Goal: Task Accomplishment & Management: Manage account settings

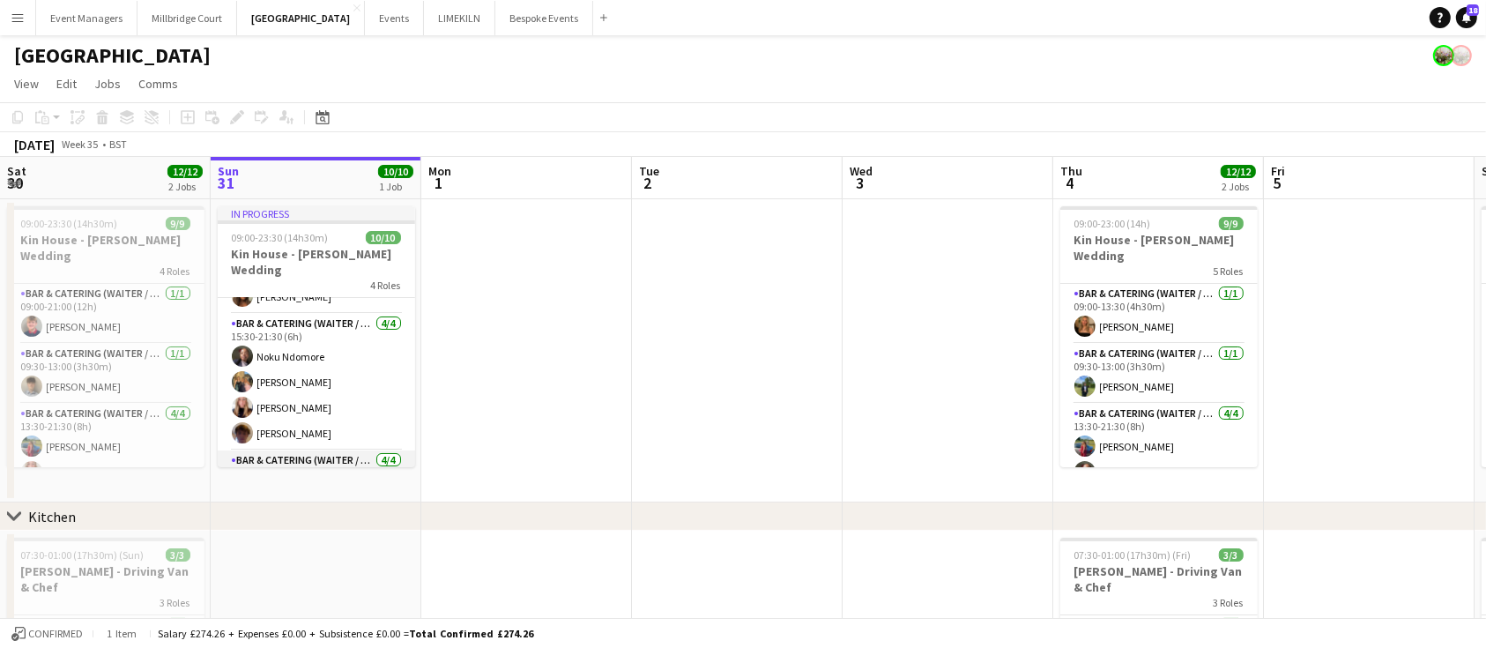
scroll to position [103, 0]
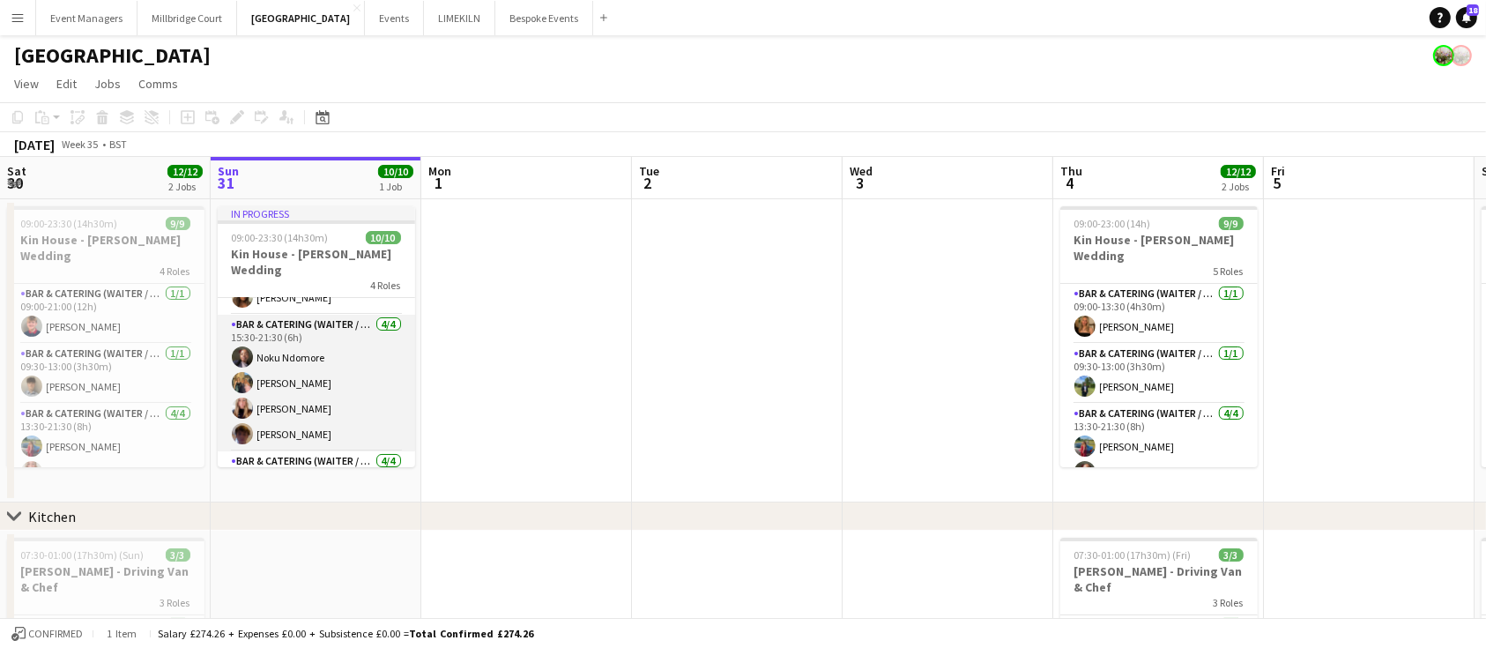
click at [331, 389] on app-card-role "Bar & Catering (Waiter / waitress) [DATE] 15:30-21:30 (6h) [PERSON_NAME] [PERSO…" at bounding box center [316, 383] width 197 height 137
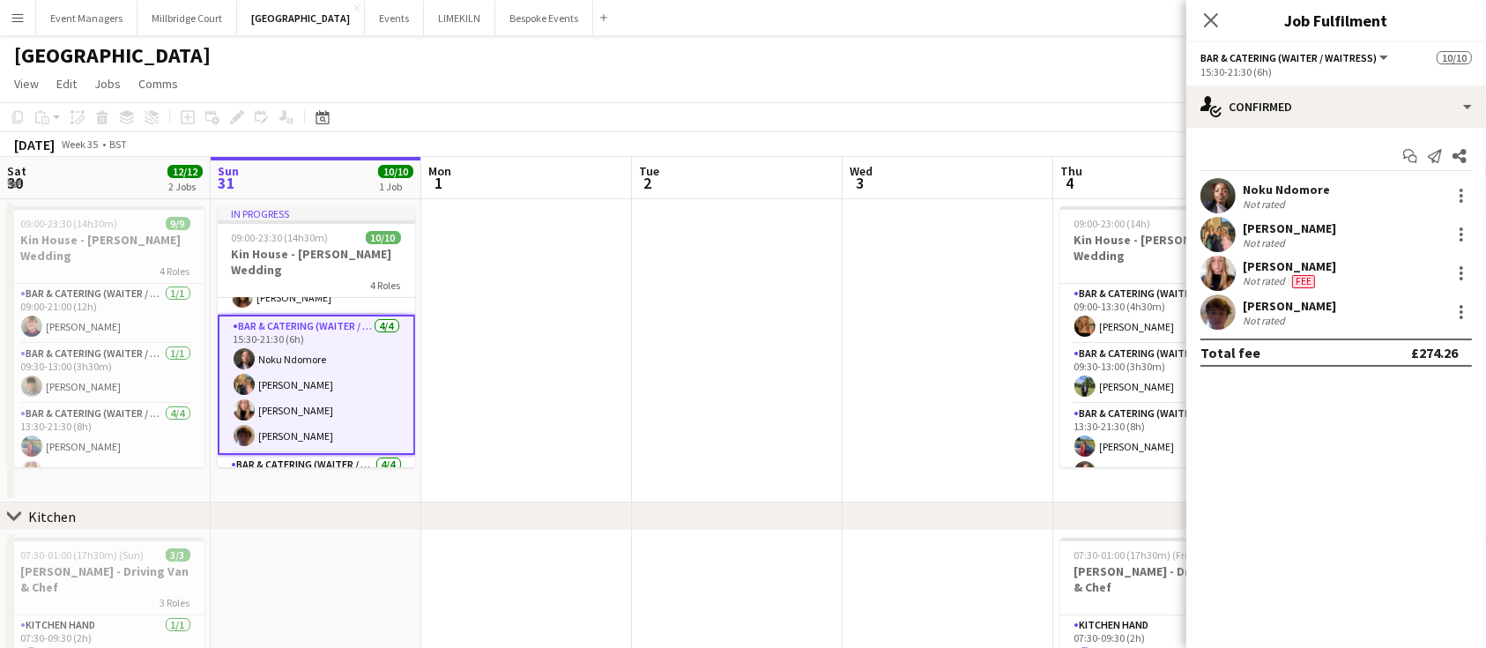
click at [1463, 221] on div "[PERSON_NAME] Not rated" at bounding box center [1336, 234] width 300 height 35
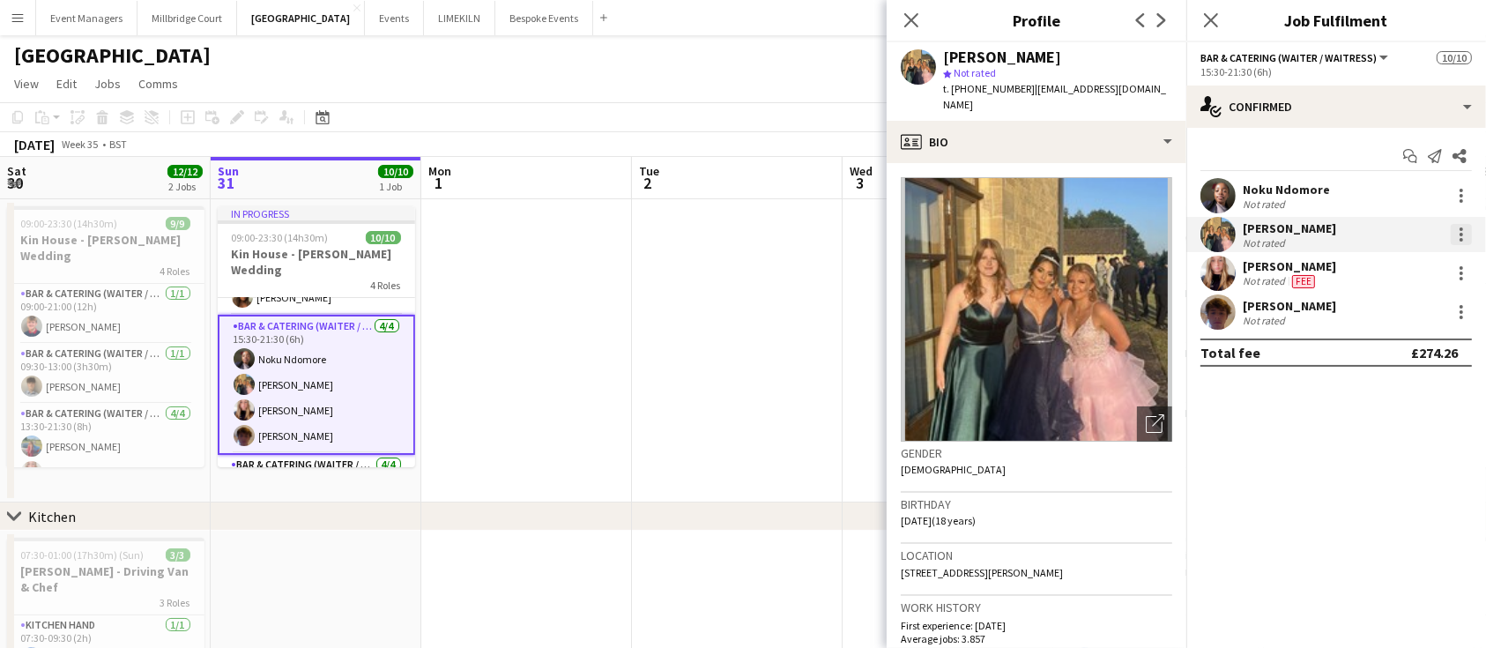
click at [1464, 236] on div at bounding box center [1460, 234] width 21 height 21
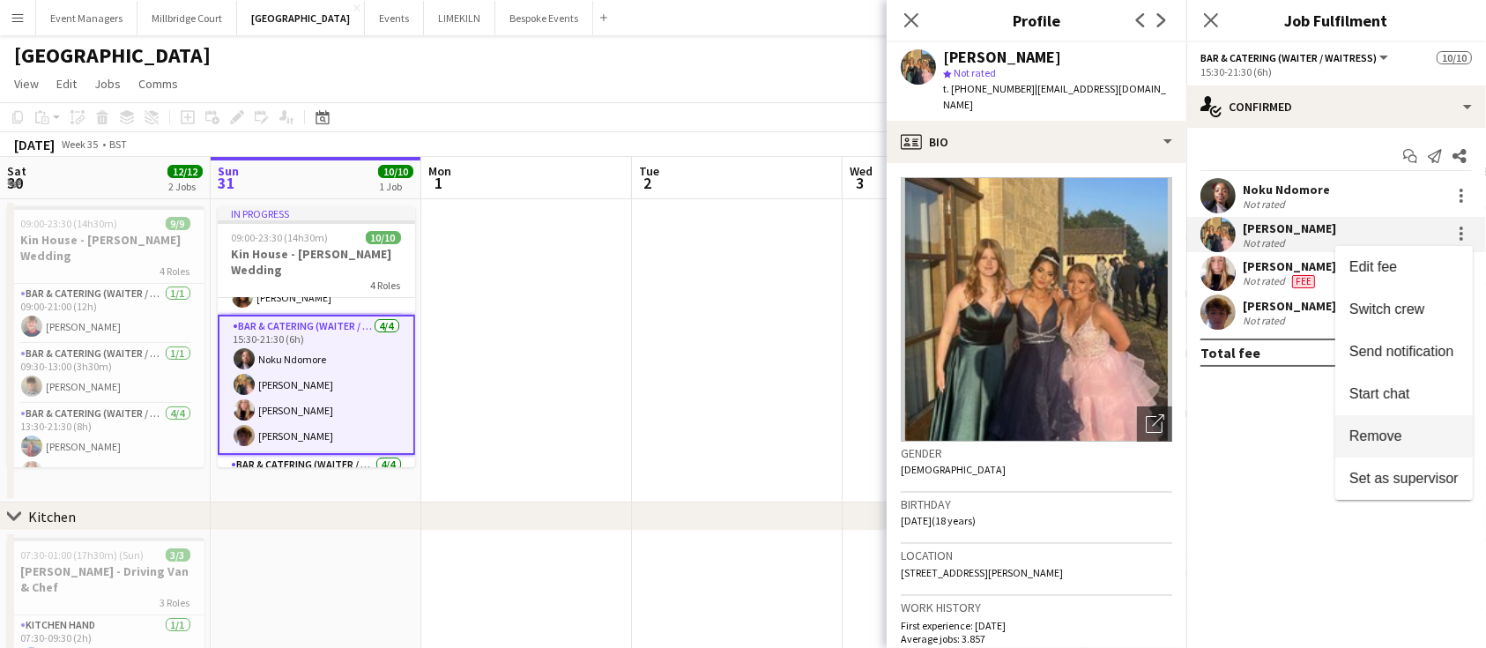
click at [1397, 425] on button "Remove" at bounding box center [1403, 436] width 137 height 42
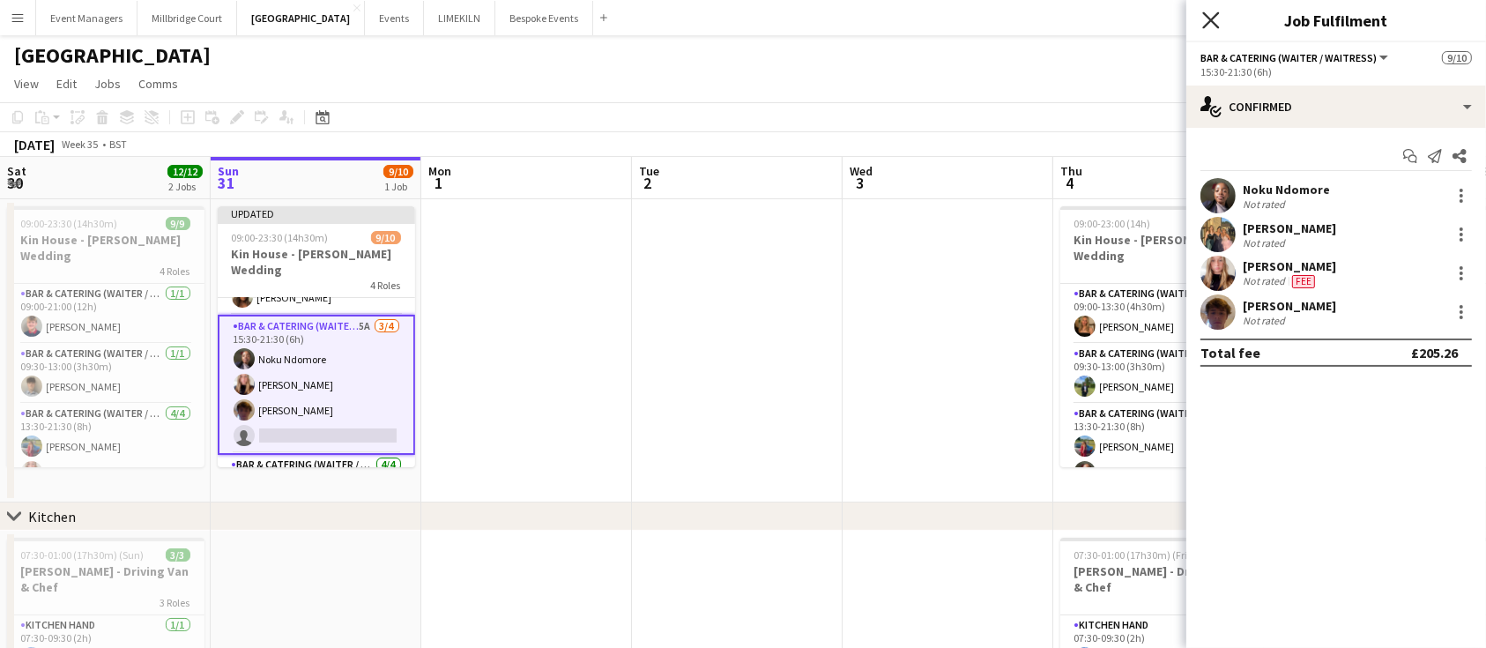
click at [1216, 17] on icon at bounding box center [1210, 19] width 17 height 17
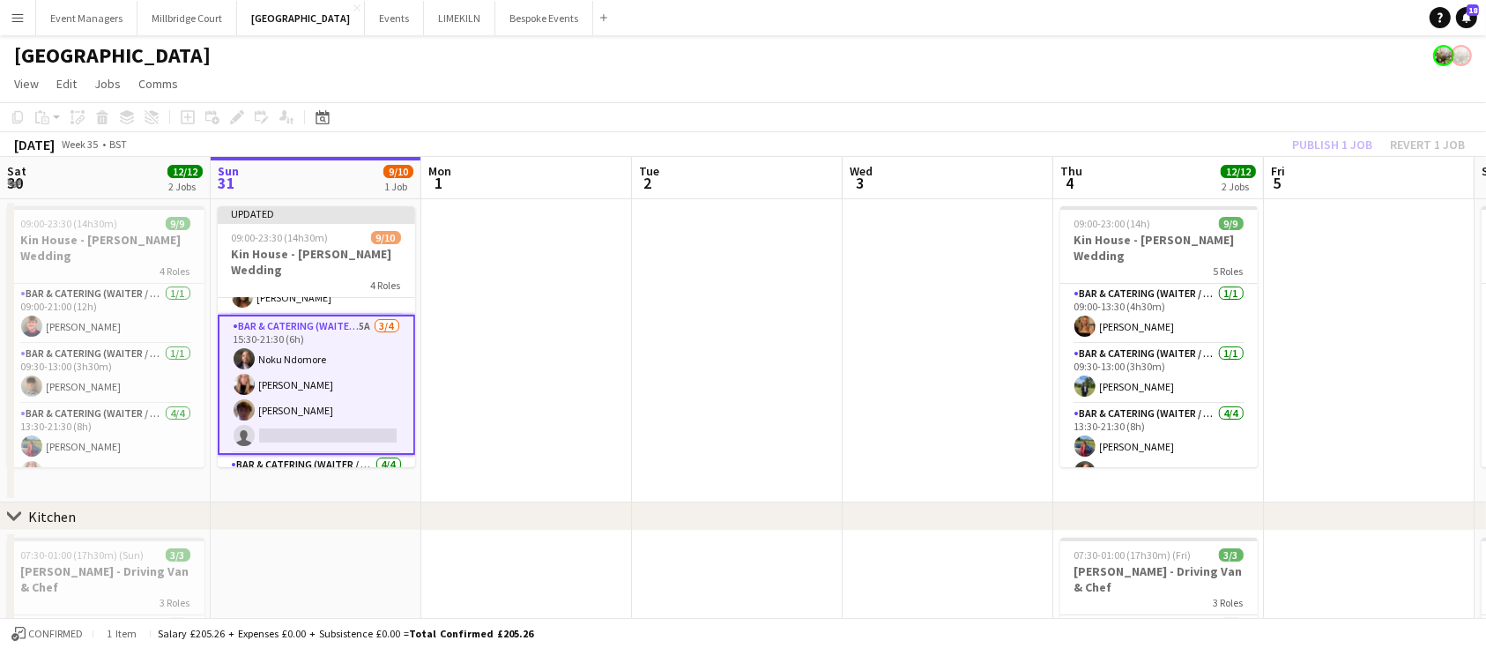
click at [1324, 133] on div "Publish 1 job Revert 1 job" at bounding box center [1378, 144] width 215 height 23
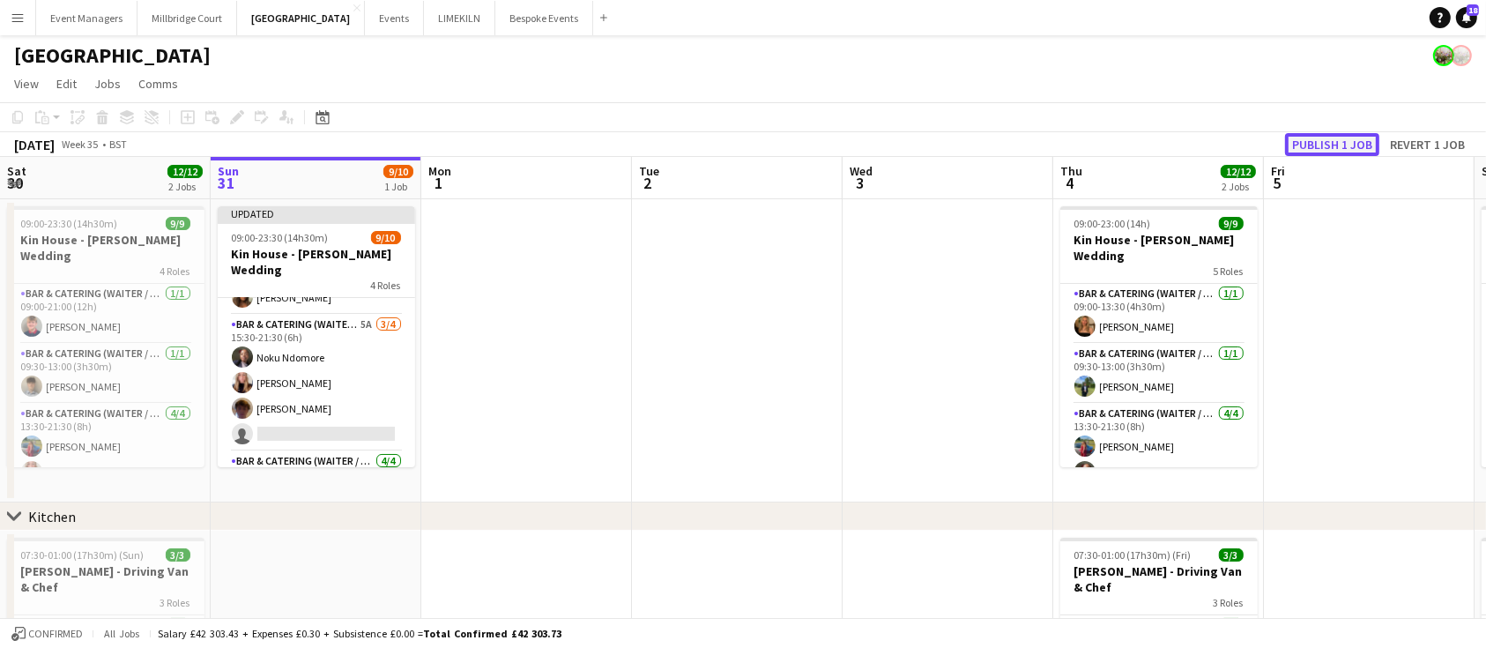
click at [1341, 137] on button "Publish 1 job" at bounding box center [1332, 144] width 94 height 23
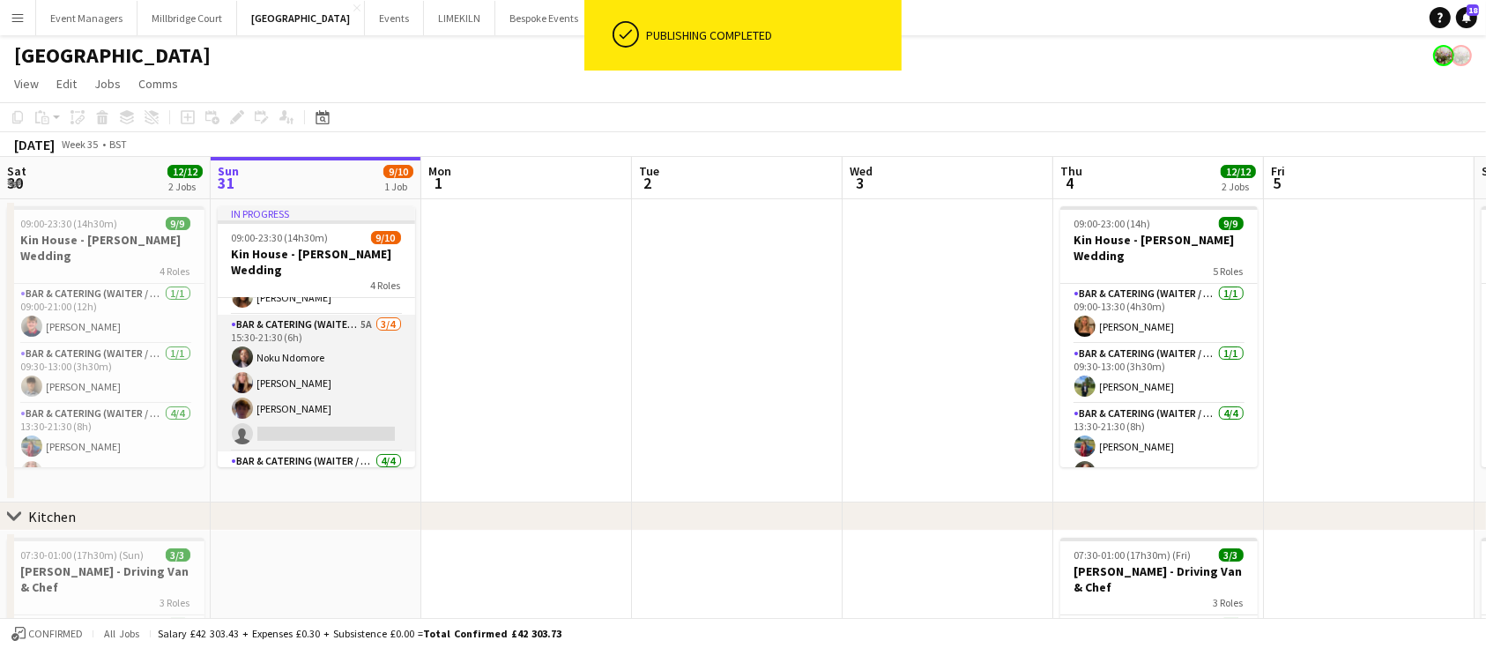
click at [330, 346] on app-card-role "Bar & Catering (Waiter / waitress) 5A [DATE] 15:30-21:30 (6h) [PERSON_NAME] [PE…" at bounding box center [316, 383] width 197 height 137
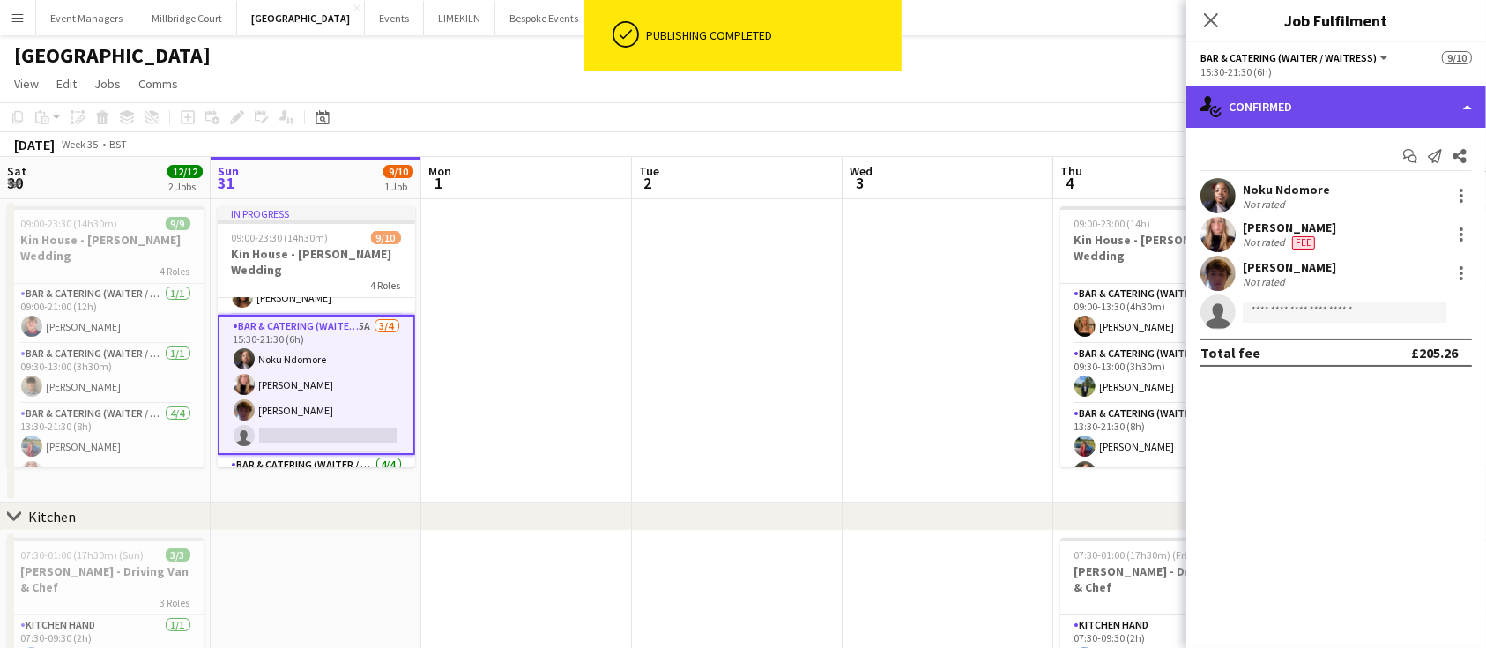
click at [1396, 92] on div "single-neutral-actions-check-2 Confirmed" at bounding box center [1336, 106] width 300 height 42
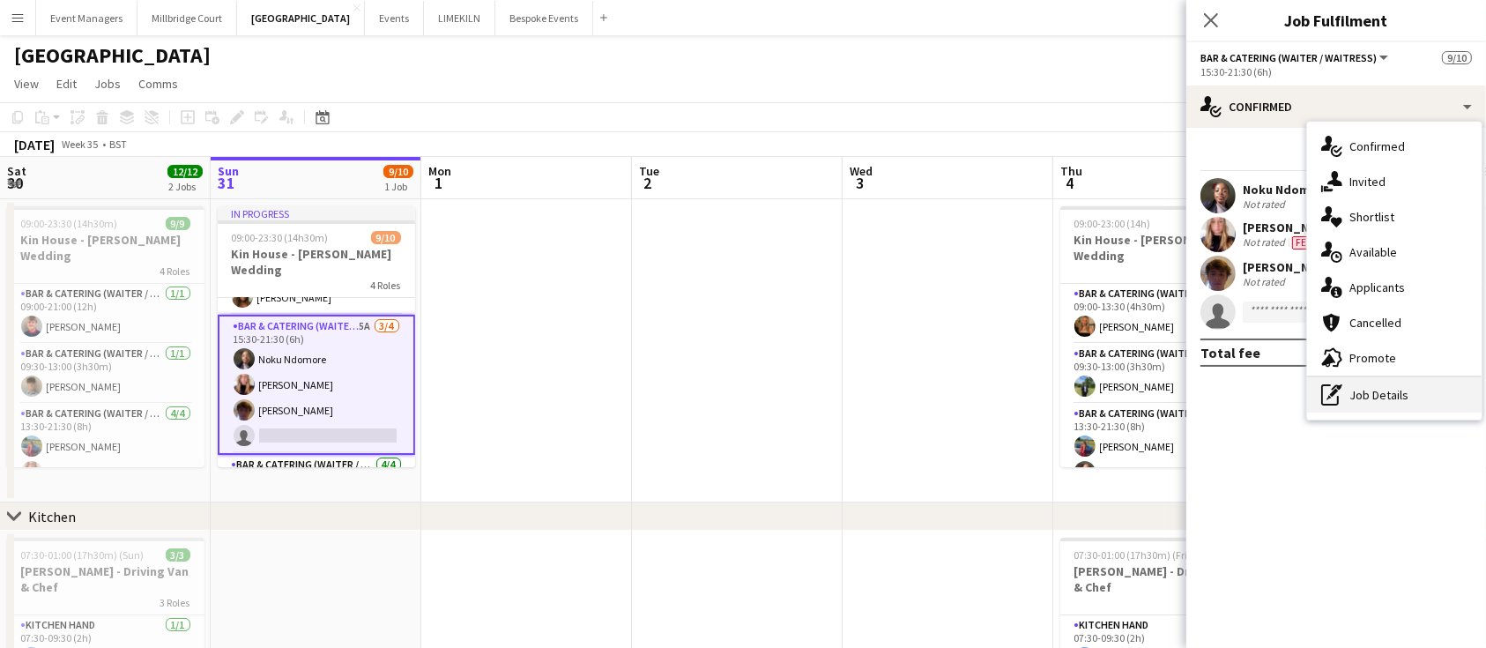
click at [1394, 397] on div "pen-write Job Details" at bounding box center [1394, 394] width 174 height 35
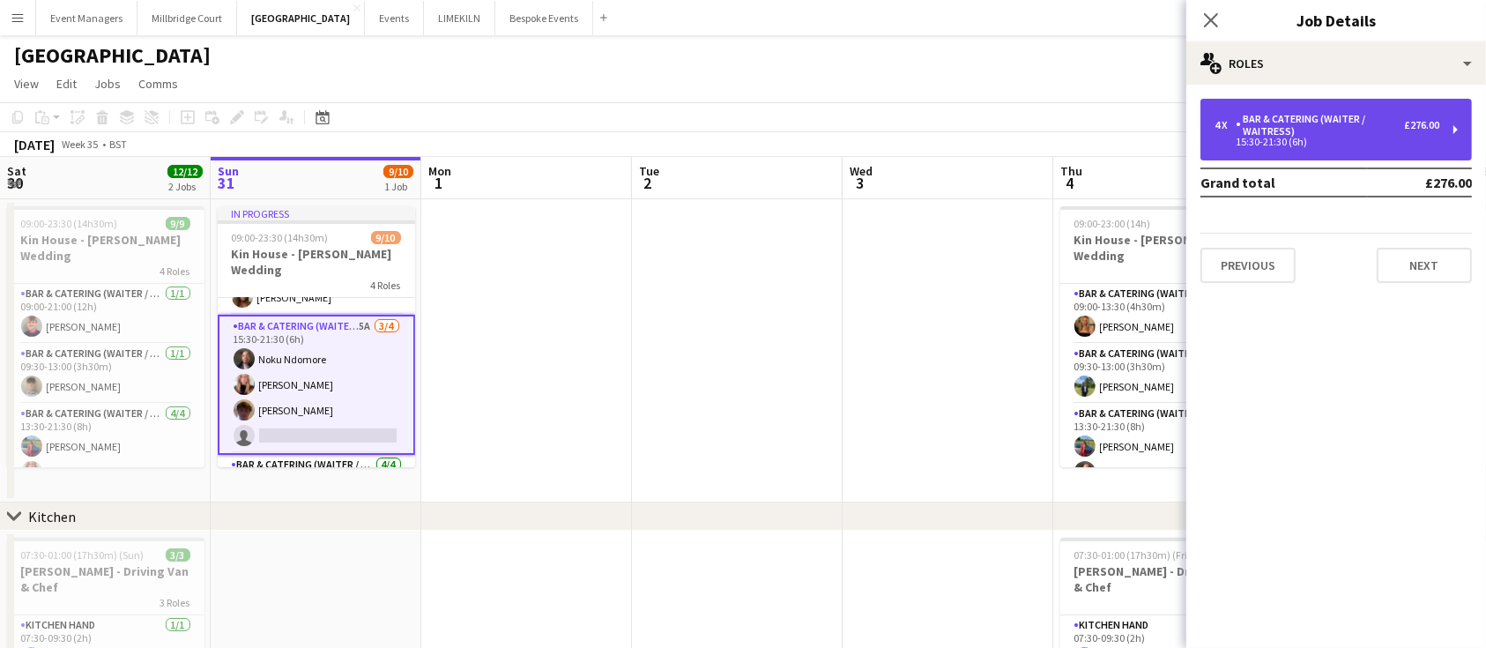
click at [1350, 122] on div "Bar & Catering (Waiter / waitress)" at bounding box center [1319, 125] width 168 height 25
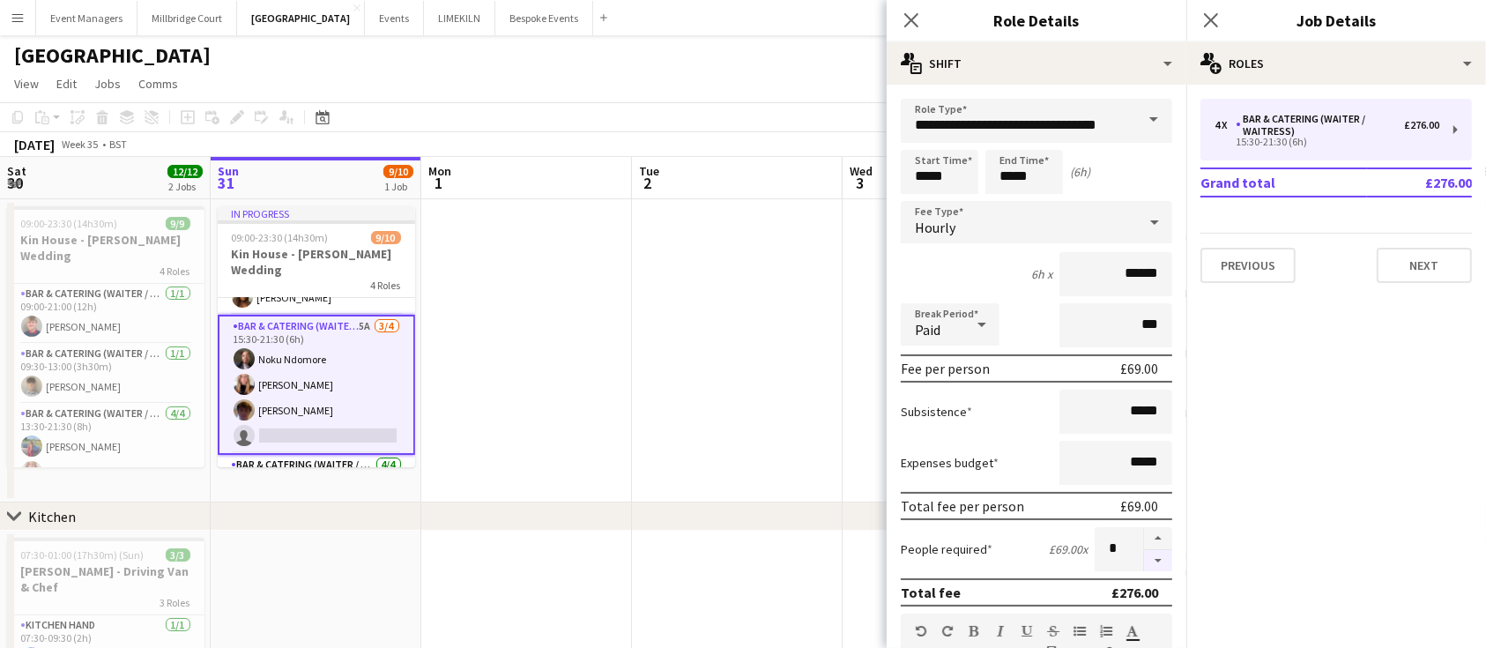
click at [1144, 566] on button "button" at bounding box center [1158, 561] width 28 height 22
type input "*"
click at [1214, 13] on icon "Close pop-in" at bounding box center [1210, 19] width 17 height 17
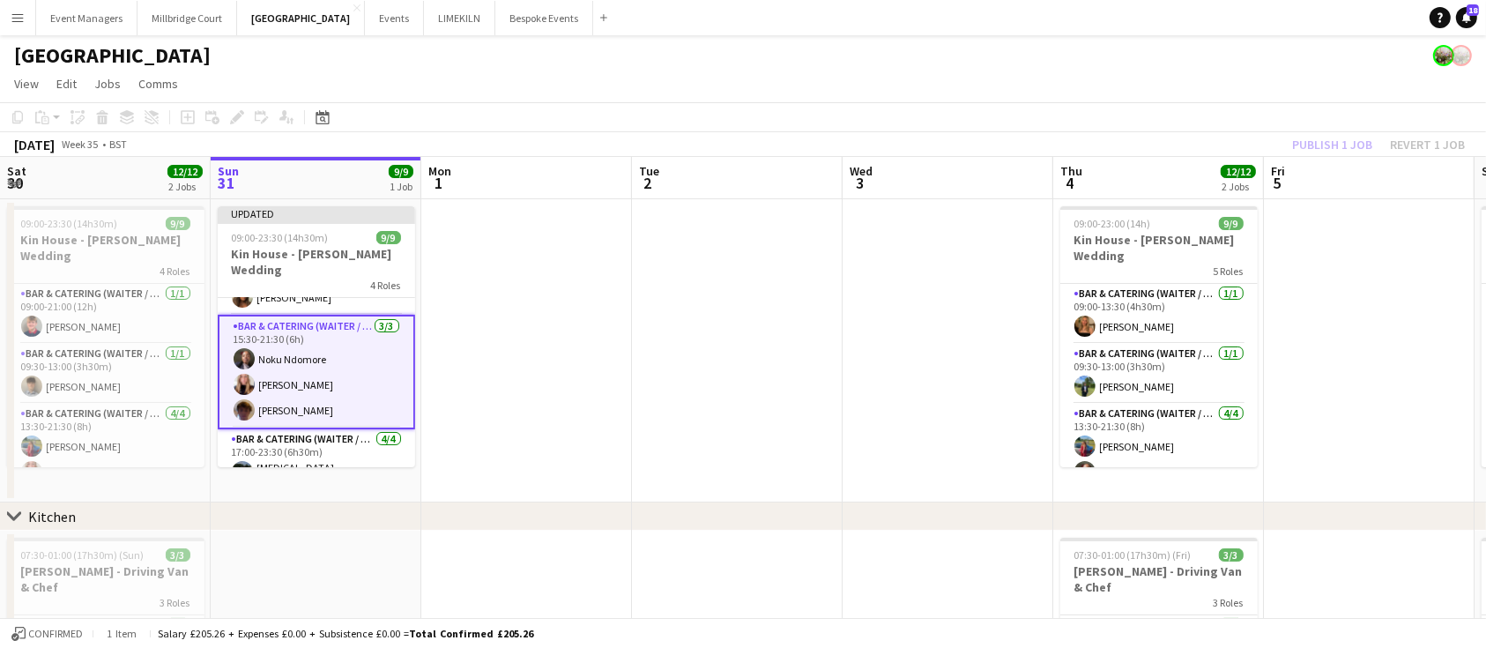
click at [1330, 148] on div "Publish 1 job Revert 1 job" at bounding box center [1378, 144] width 215 height 23
click at [1330, 148] on button "Publish 1 job" at bounding box center [1332, 144] width 94 height 23
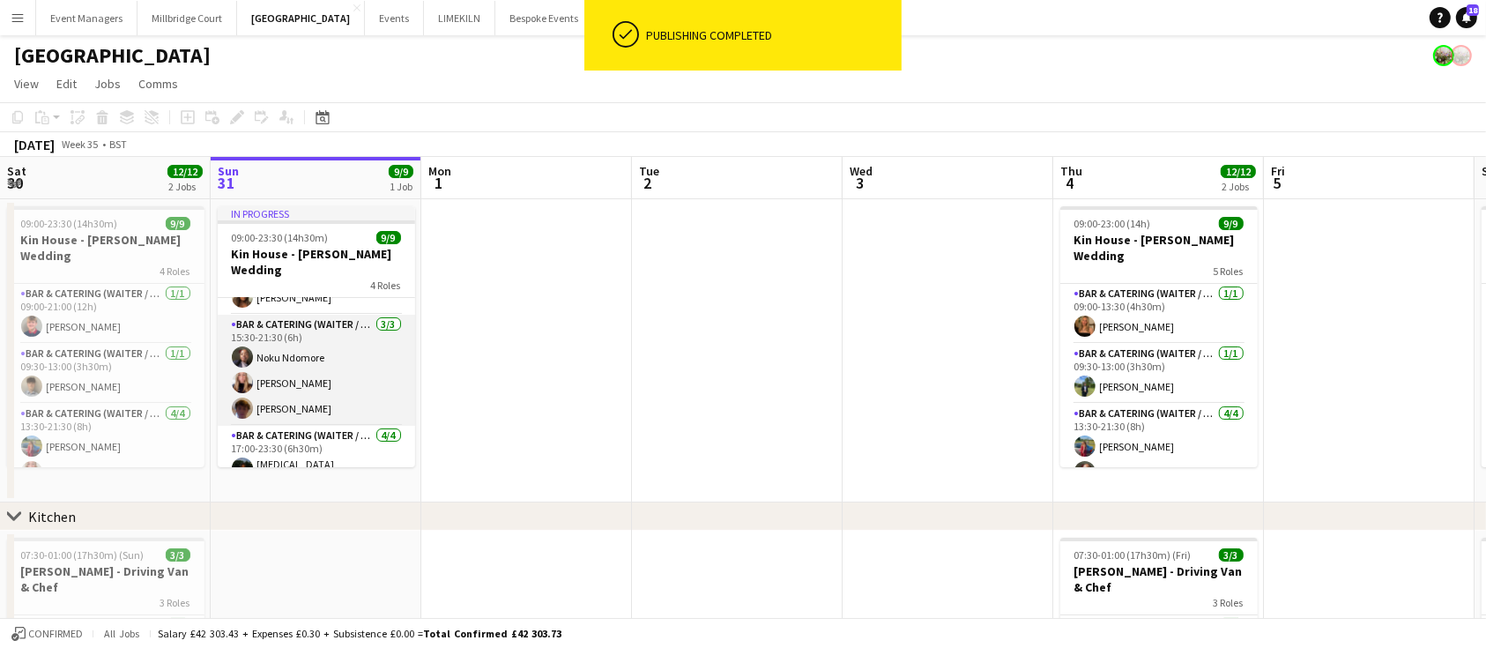
scroll to position [182, 0]
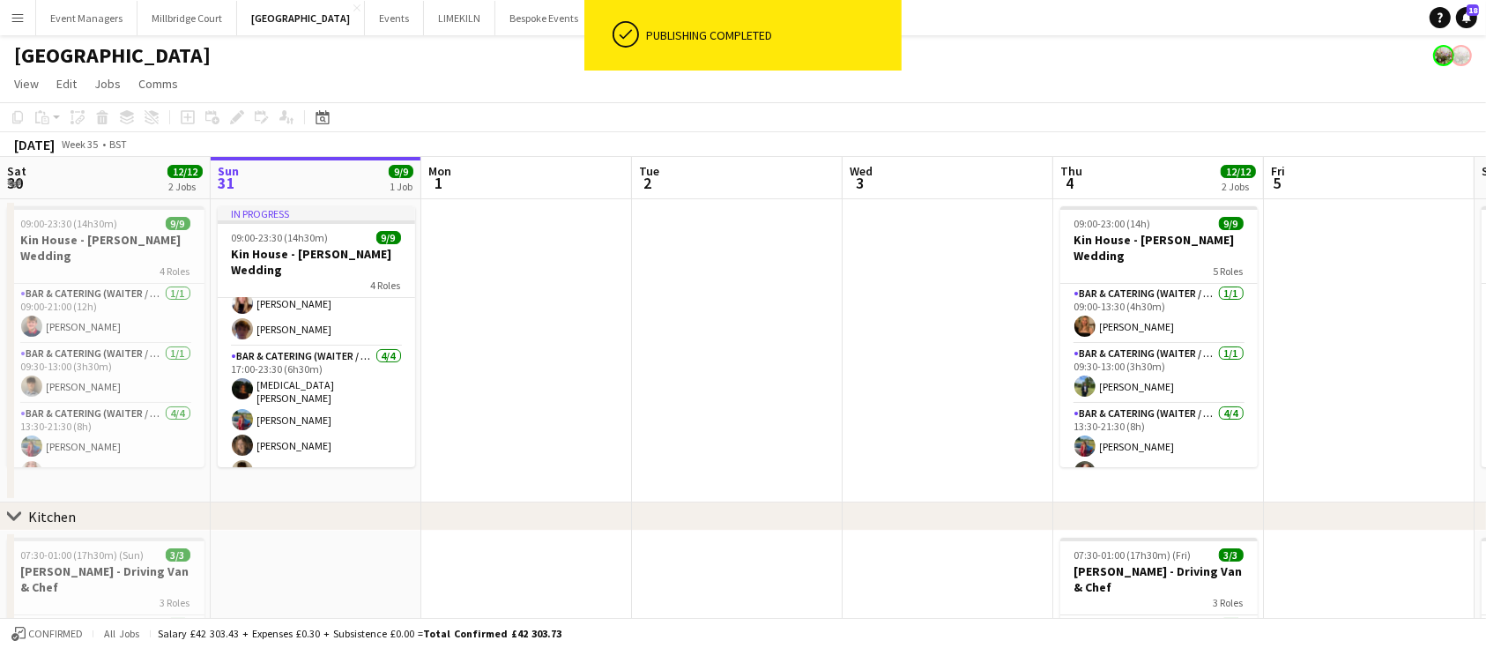
click at [322, 193] on app-board-header-date "Sun 31 9/9 1 Job" at bounding box center [316, 178] width 211 height 42
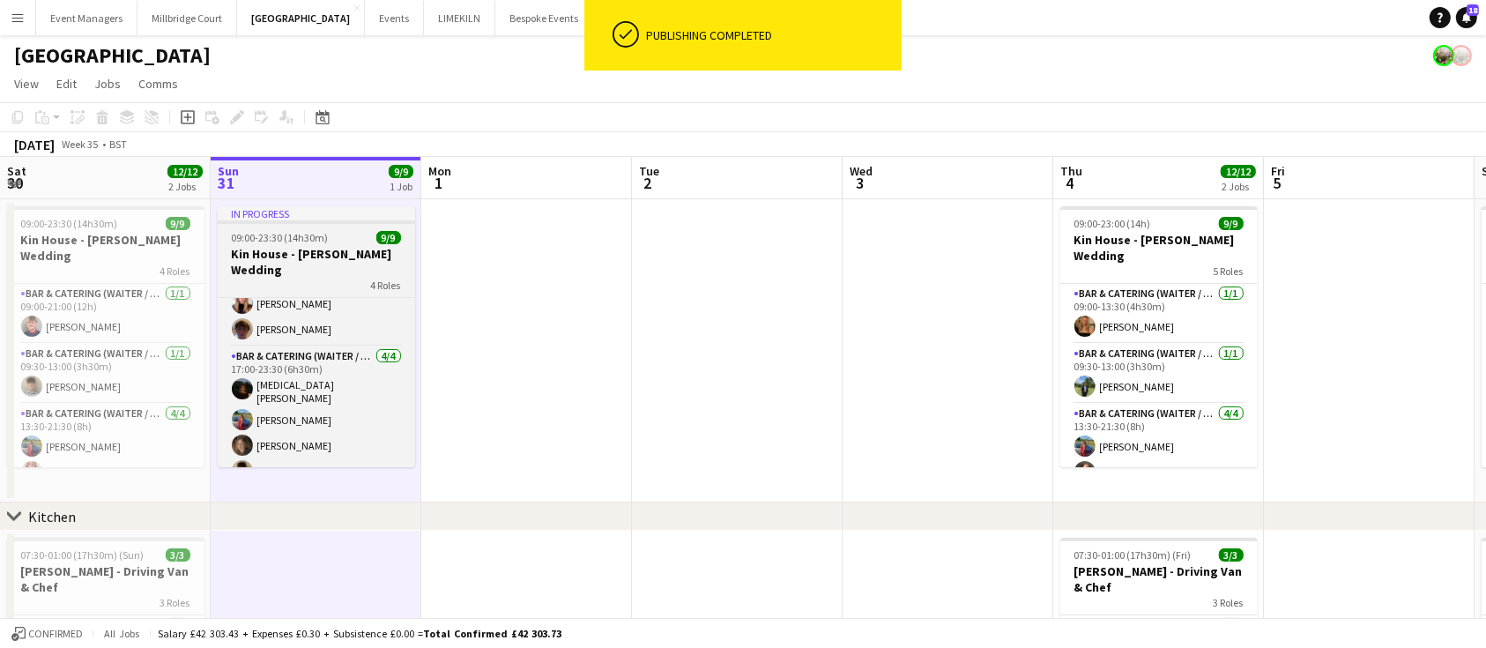
click at [324, 256] on h3 "Kin House - [PERSON_NAME] Wedding" at bounding box center [316, 262] width 197 height 32
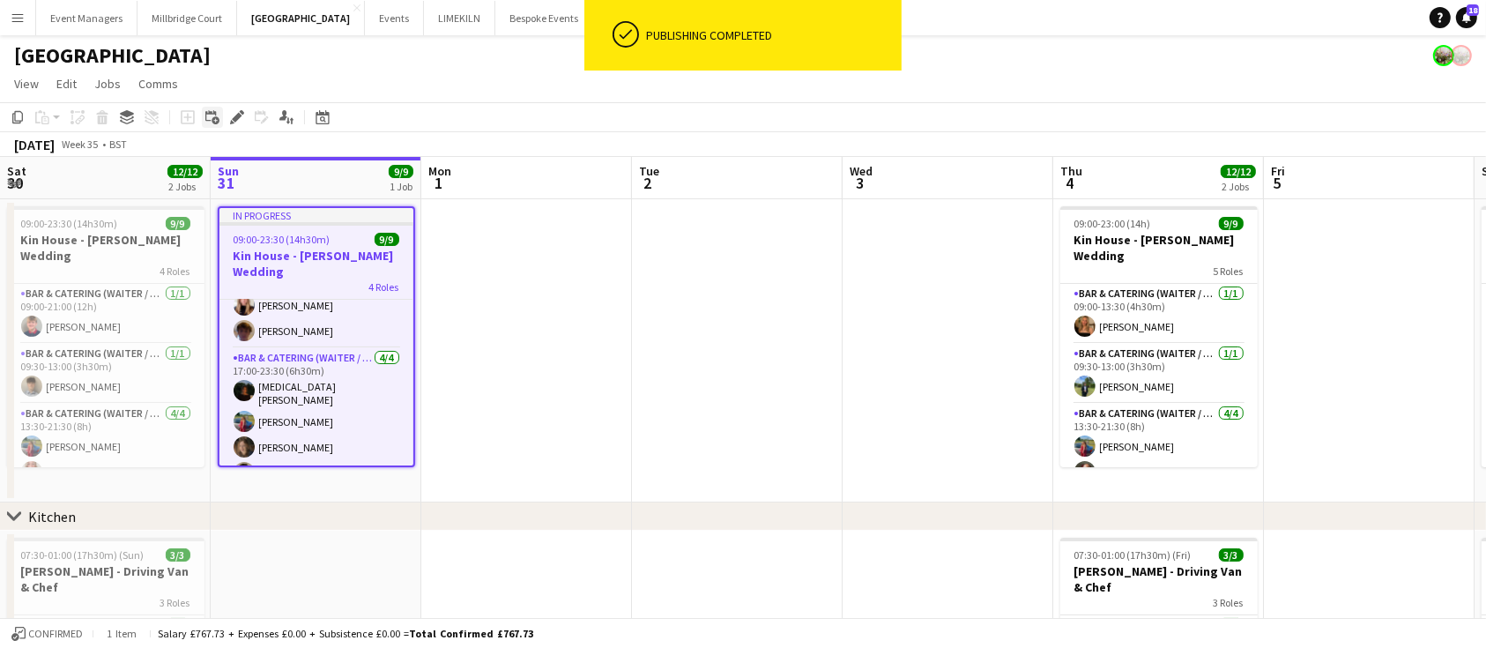
click at [210, 114] on icon at bounding box center [210, 115] width 11 height 11
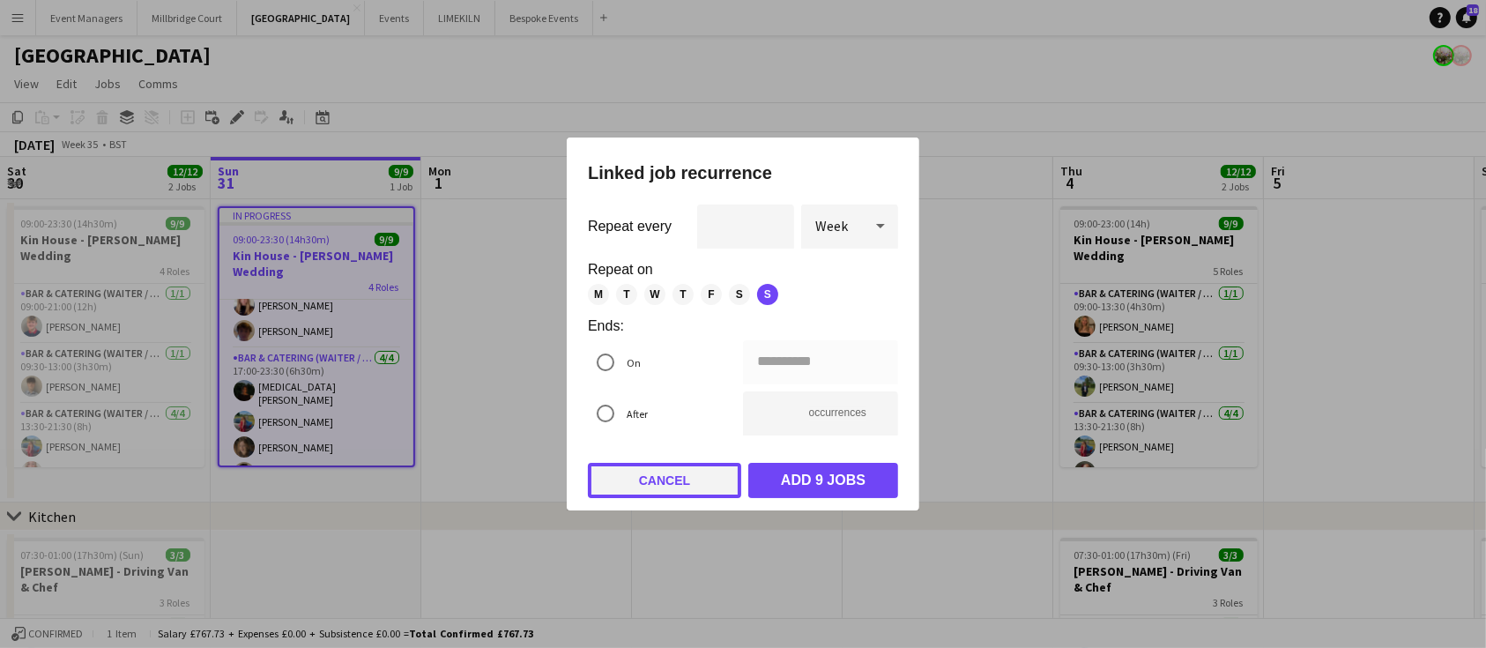
click at [698, 488] on button "Cancel" at bounding box center [664, 480] width 153 height 35
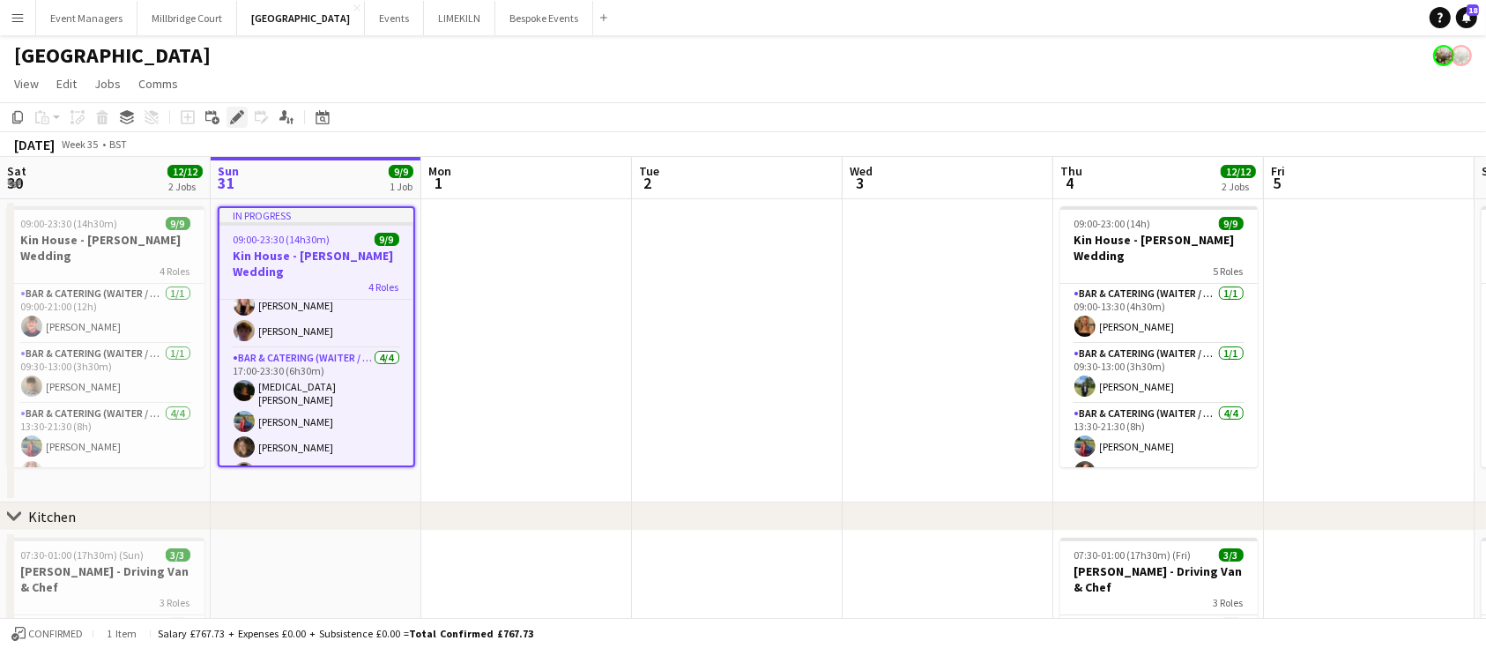
click at [234, 122] on icon "Edit" at bounding box center [237, 117] width 14 height 14
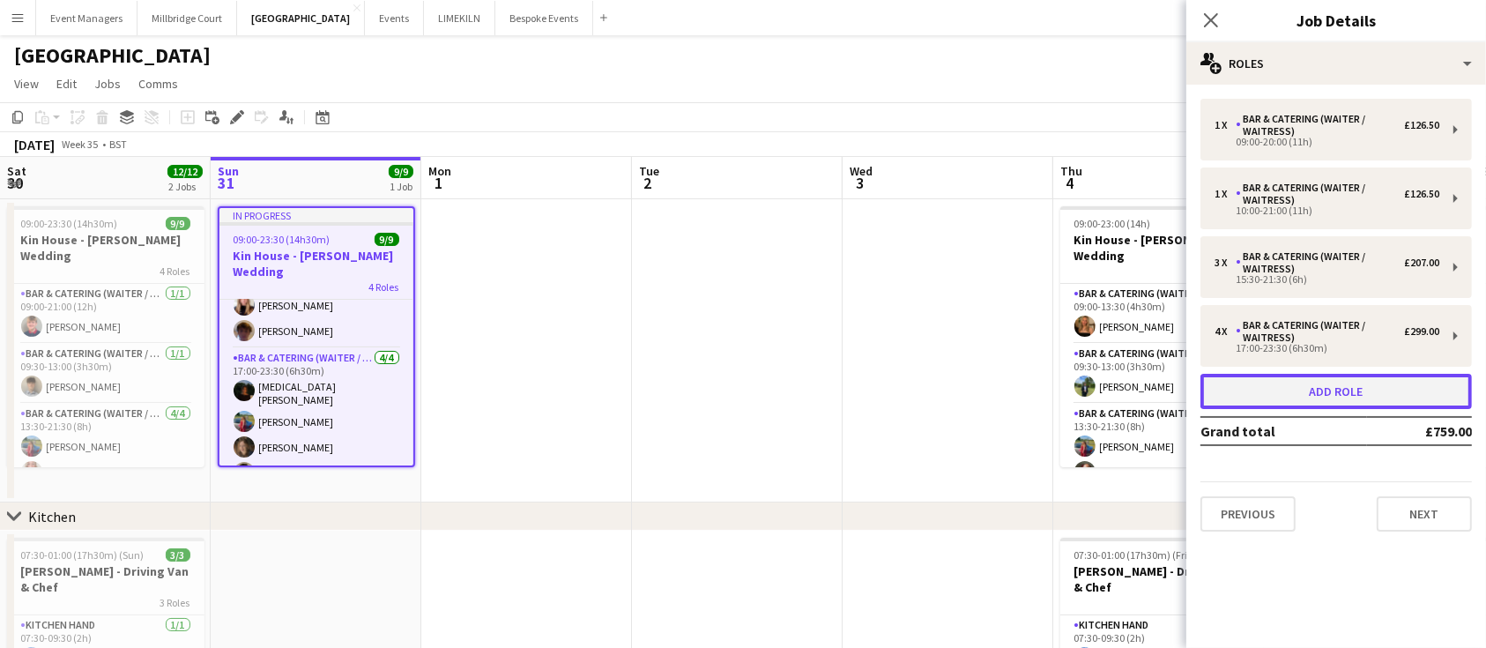
click at [1369, 398] on button "Add role" at bounding box center [1335, 391] width 271 height 35
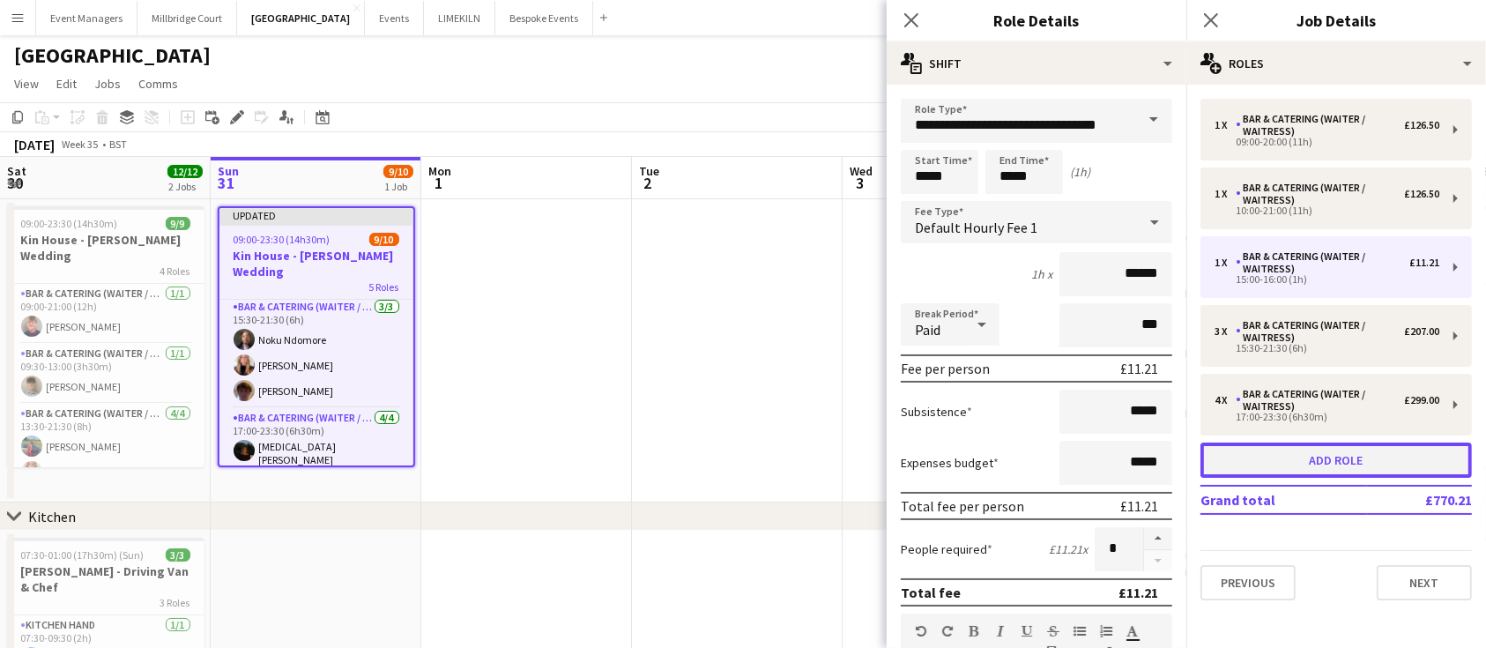
scroll to position [242, 0]
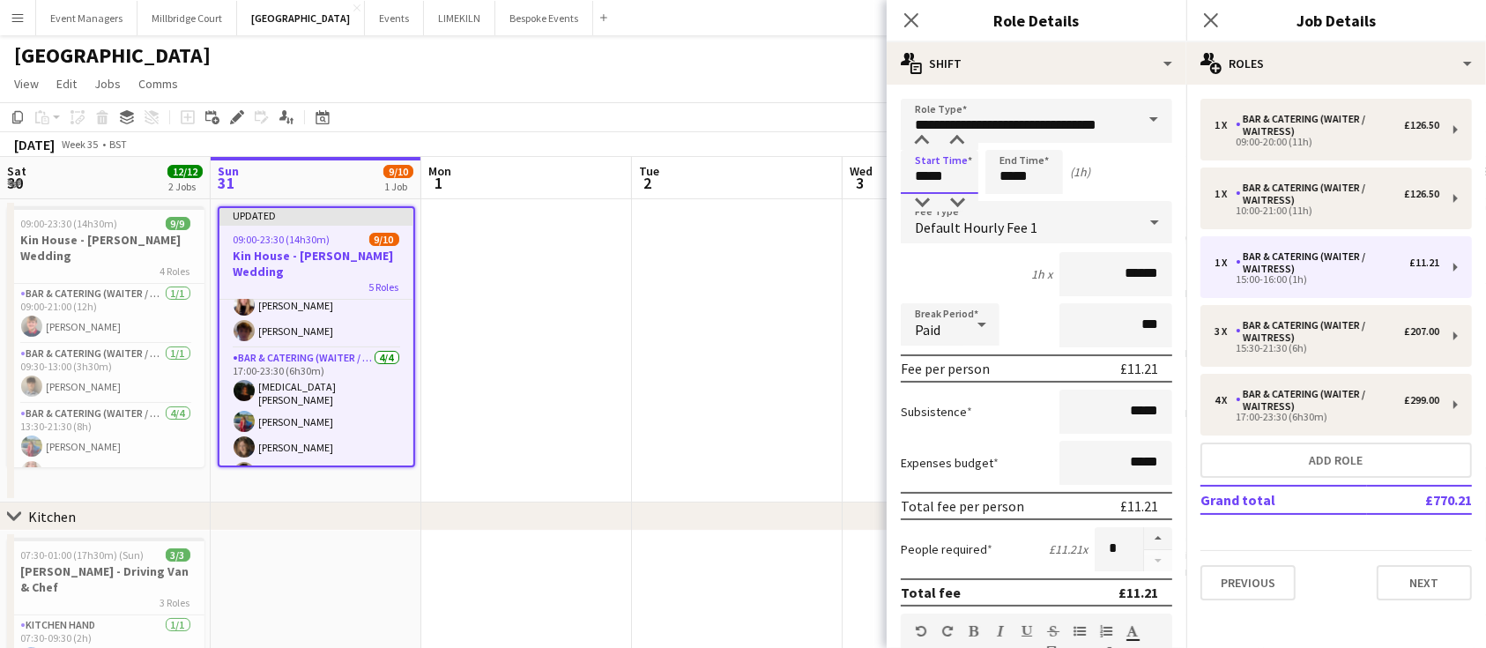
drag, startPoint x: 966, startPoint y: 179, endPoint x: 829, endPoint y: 200, distance: 138.2
click at [829, 200] on body "Menu Boards Boards Boards All jobs Status Workforce Workforce My Workforce Recr…" at bounding box center [743, 471] width 1486 height 943
type input "*****"
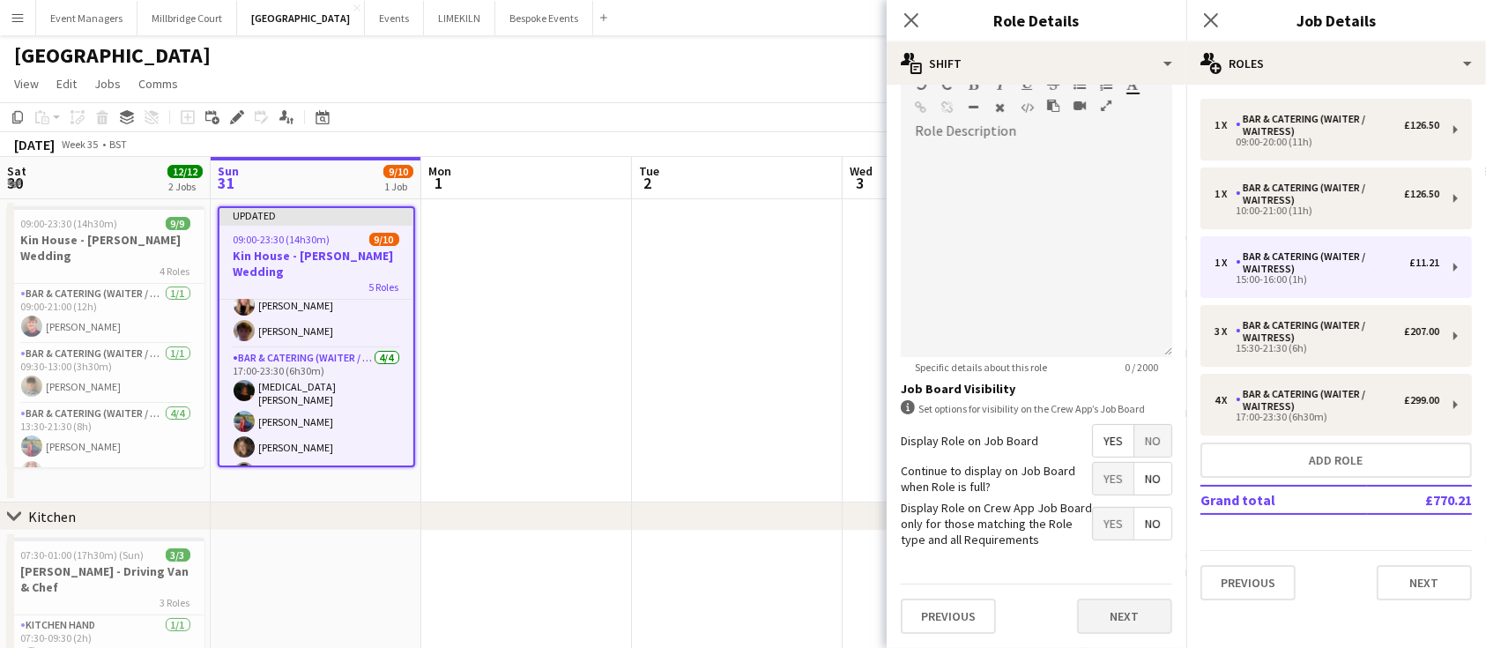
type input "*****"
click at [1086, 612] on button "Next" at bounding box center [1124, 615] width 95 height 35
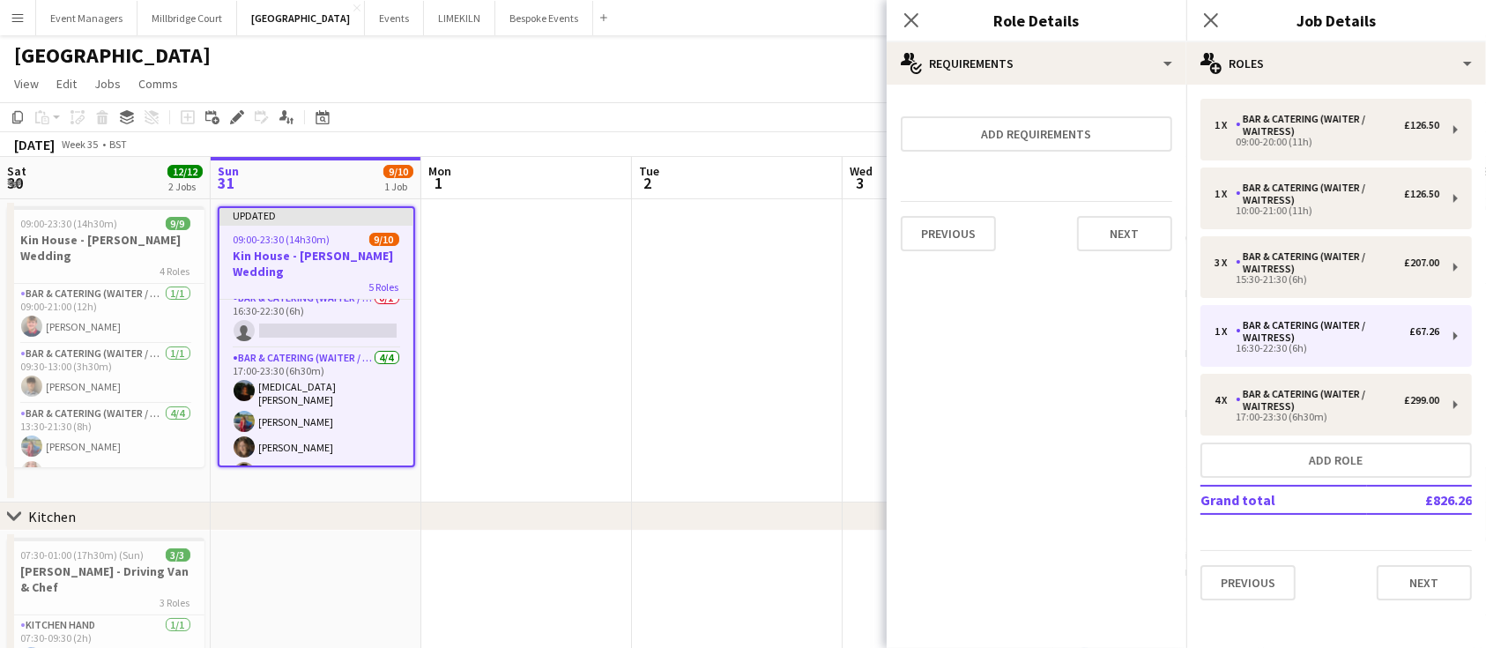
scroll to position [0, 0]
click at [1219, 15] on icon "Close pop-in" at bounding box center [1210, 19] width 17 height 17
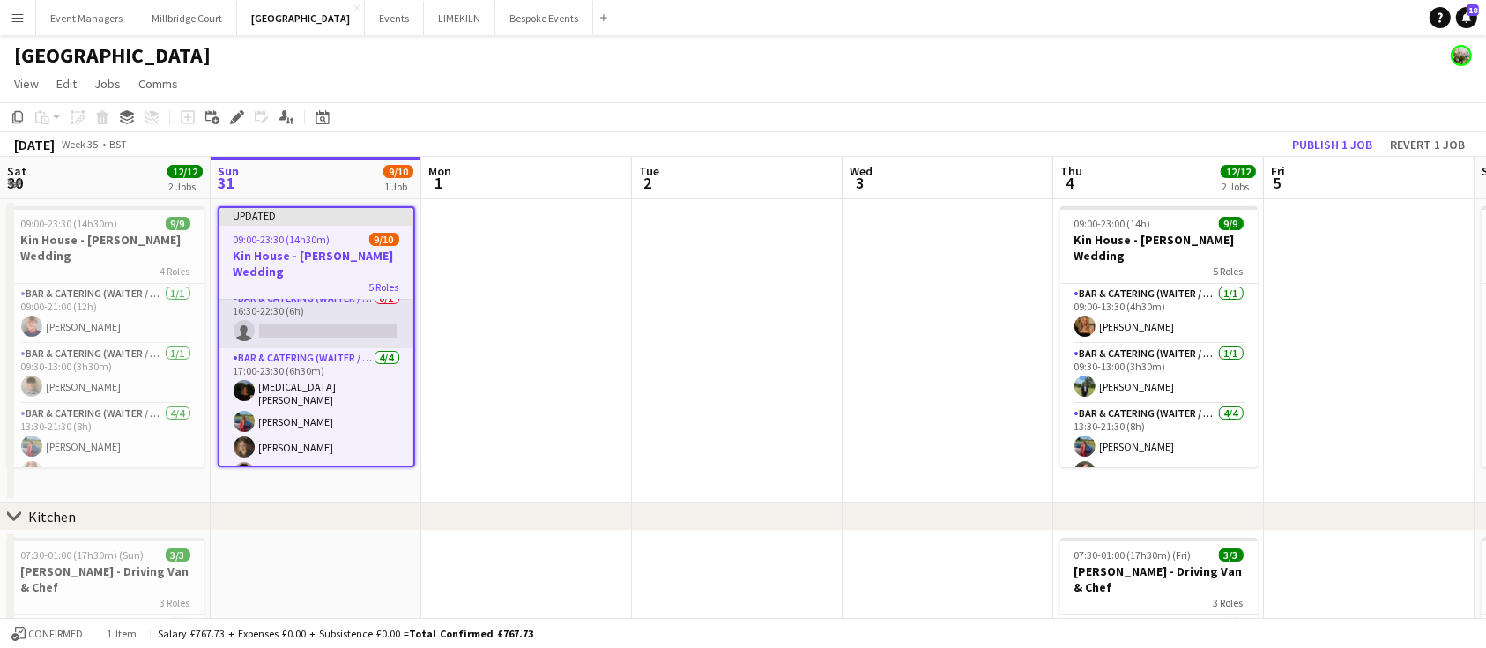
click at [293, 323] on app-card-role "Bar & Catering (Waiter / waitress) 0/1 16:30-22:30 (6h) single-neutral-actions" at bounding box center [316, 318] width 194 height 60
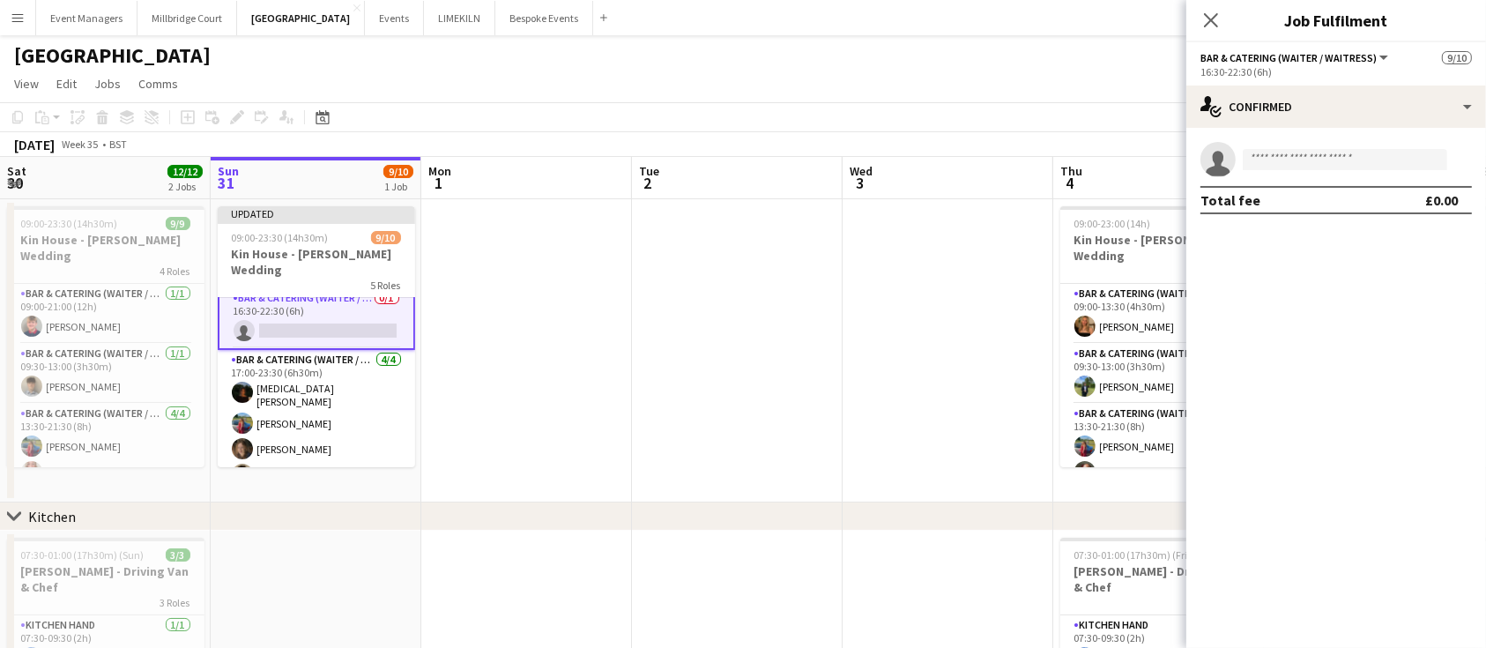
scroll to position [244, 0]
click at [1285, 149] on input at bounding box center [1345, 159] width 204 height 21
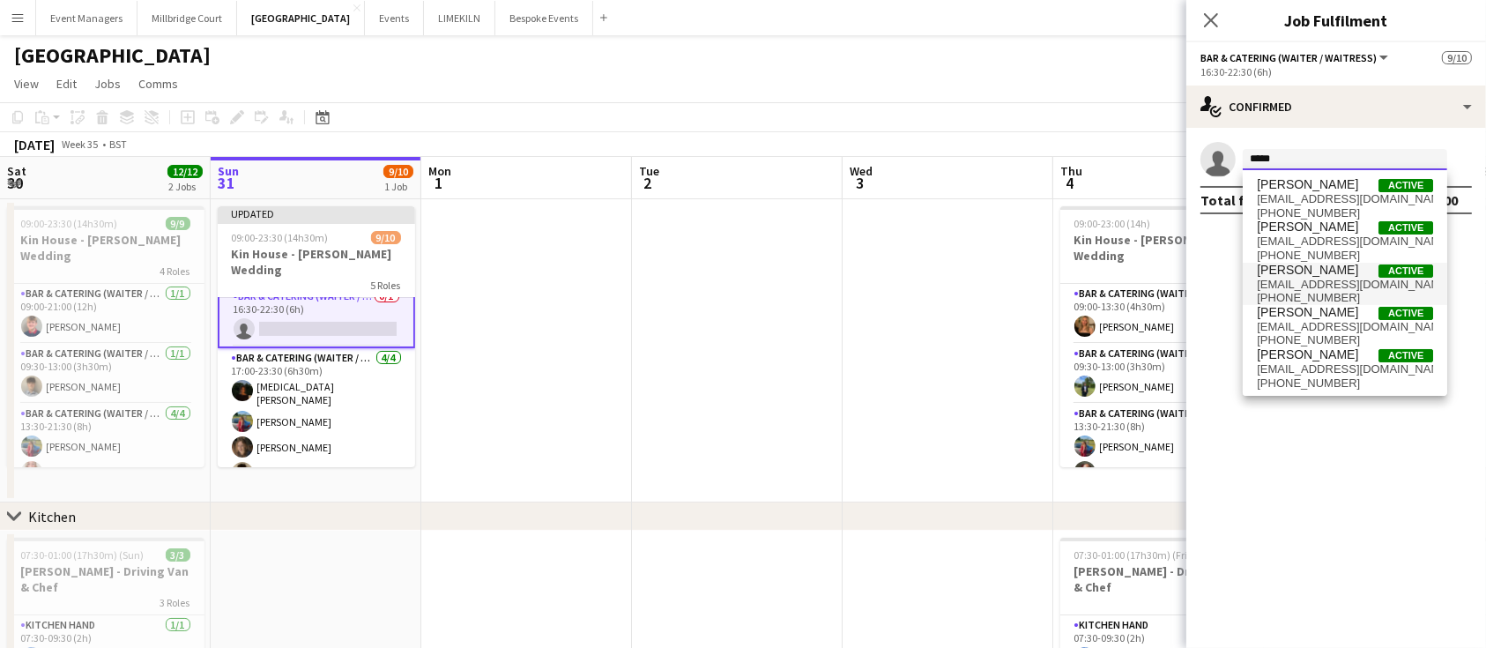
type input "*****"
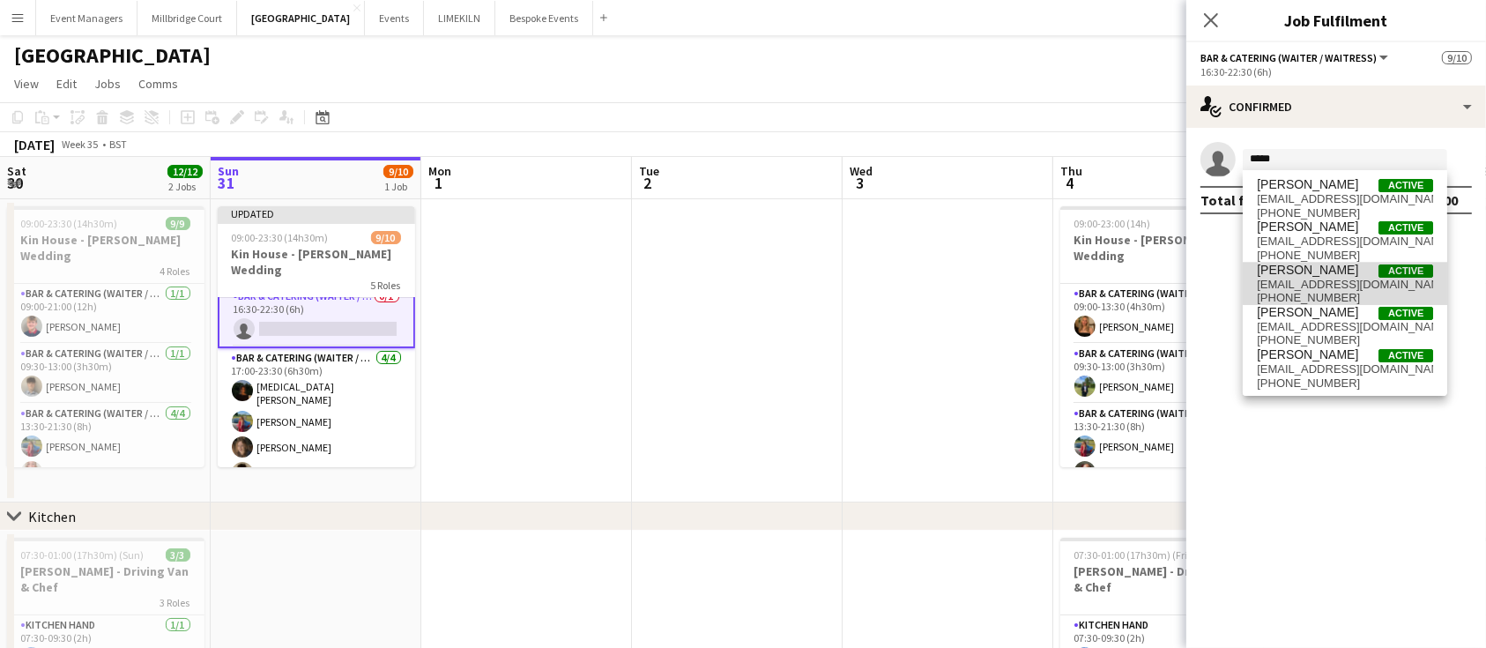
click at [1321, 272] on span "[PERSON_NAME]" at bounding box center [1307, 270] width 101 height 15
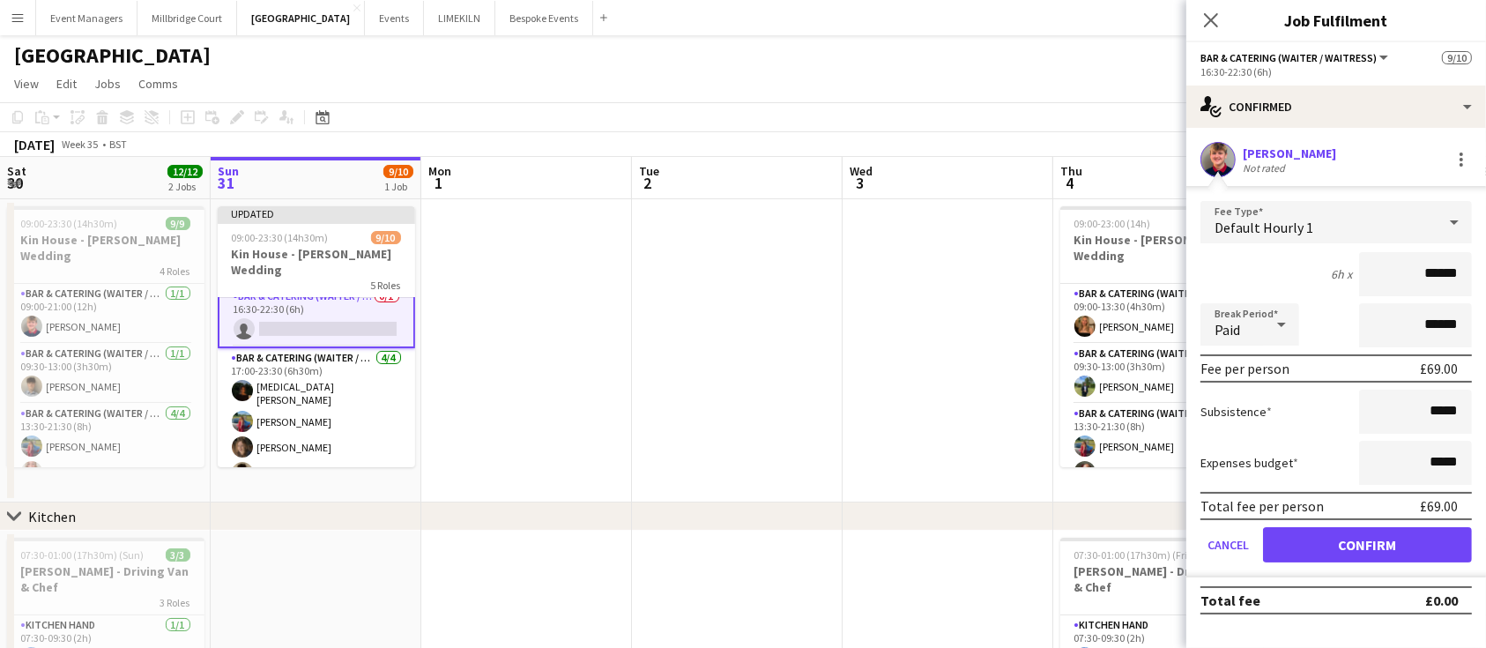
type input "******"
click at [1376, 544] on button "Confirm" at bounding box center [1367, 544] width 209 height 35
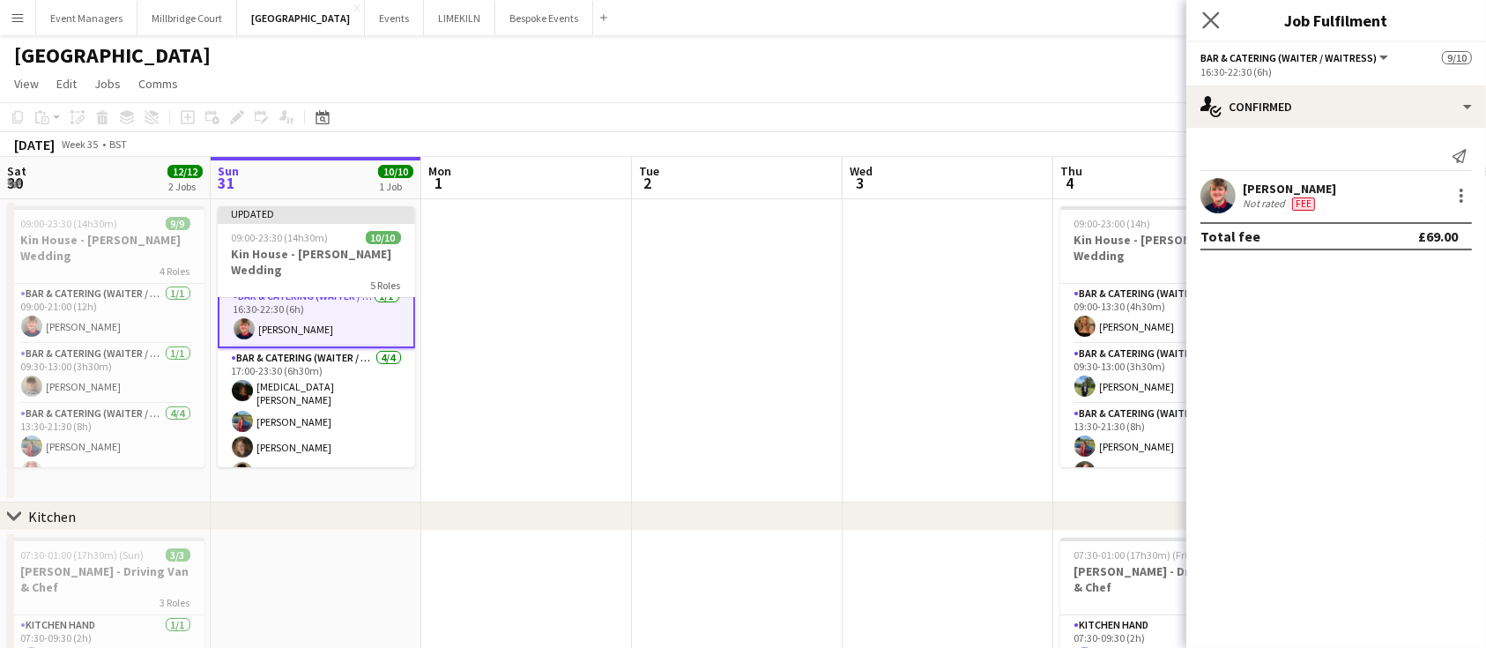
click at [1219, 25] on icon "Close pop-in" at bounding box center [1210, 19] width 17 height 17
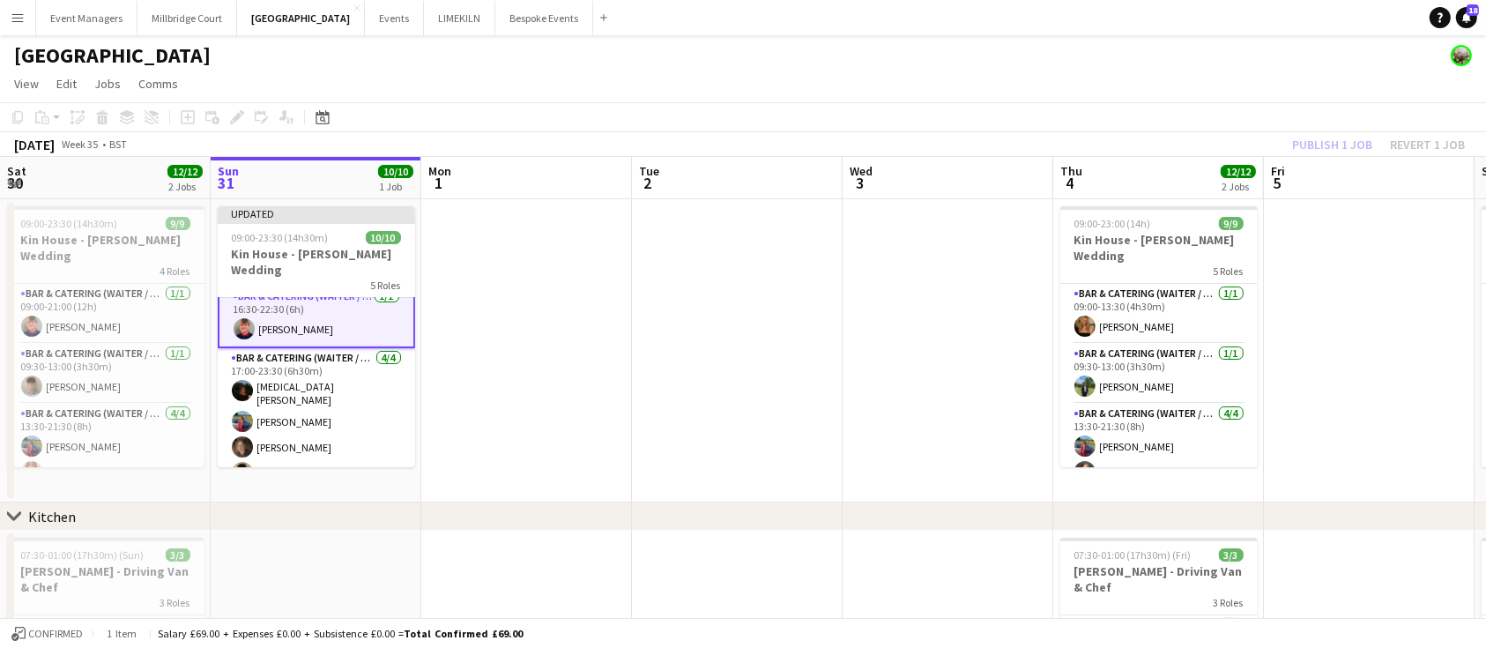
click at [1306, 137] on div "Publish 1 job Revert 1 job" at bounding box center [1378, 144] width 215 height 23
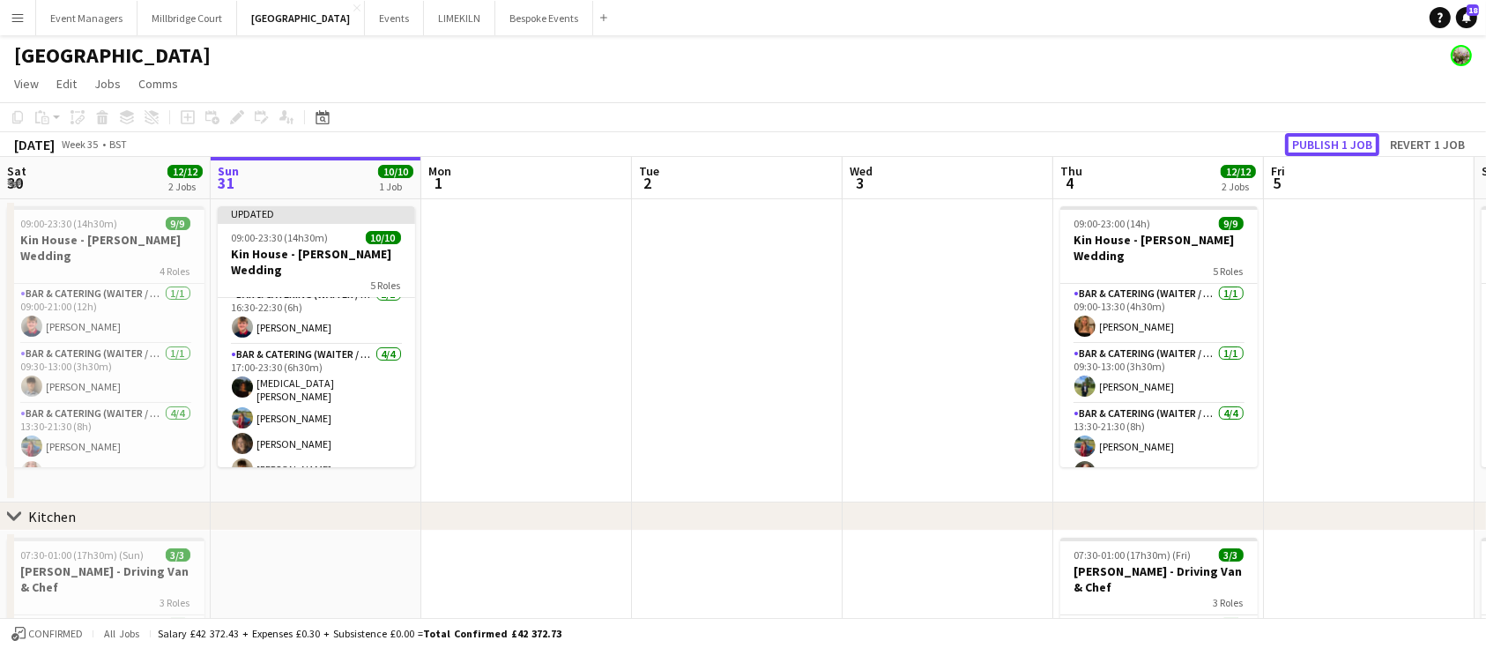
scroll to position [242, 0]
click at [1306, 137] on button "Publish 1 job" at bounding box center [1332, 144] width 94 height 23
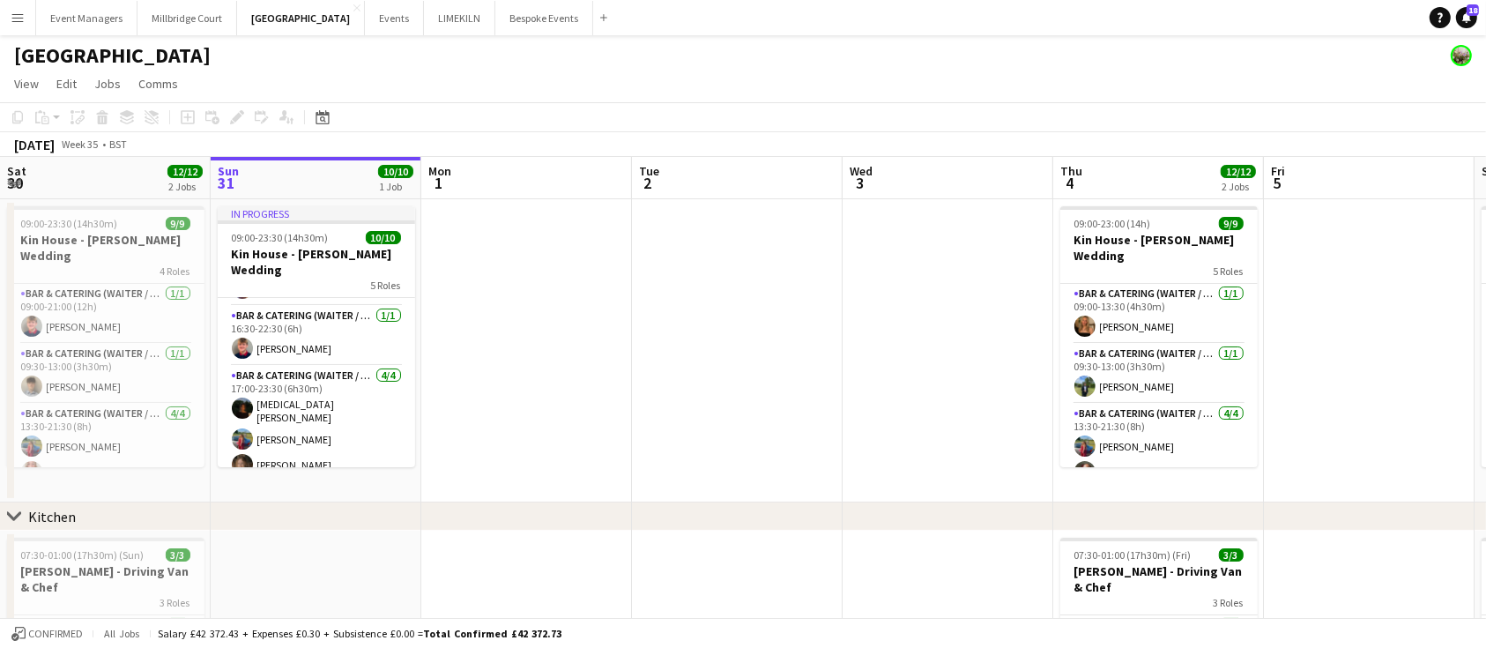
scroll to position [241, 0]
